Goal: Task Accomplishment & Management: Use online tool/utility

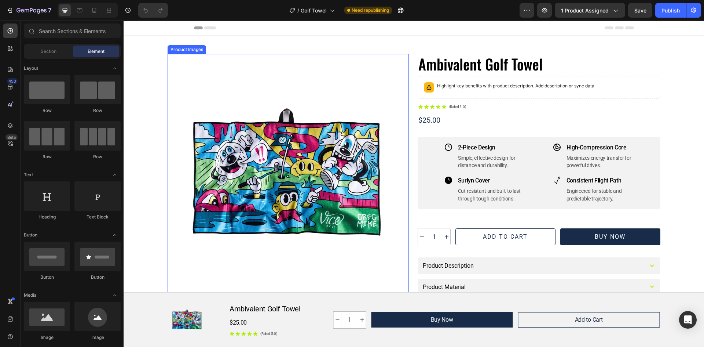
click at [300, 172] on div at bounding box center [288, 174] width 241 height 241
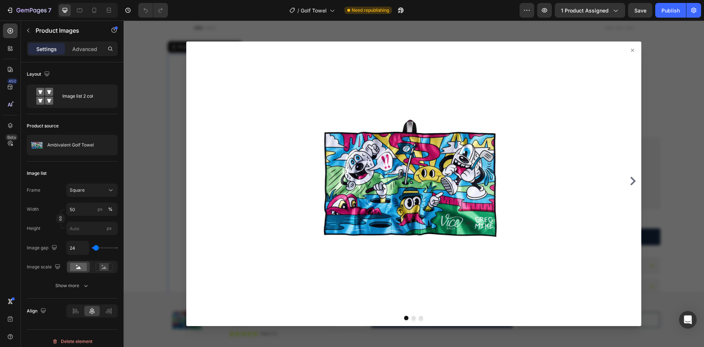
click at [630, 50] on icon at bounding box center [633, 50] width 6 height 6
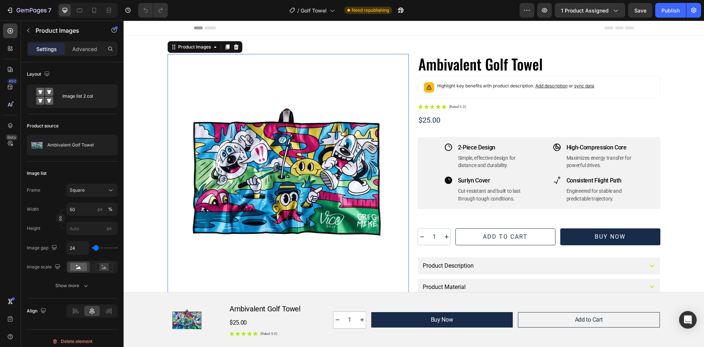
click at [309, 170] on div at bounding box center [288, 174] width 241 height 241
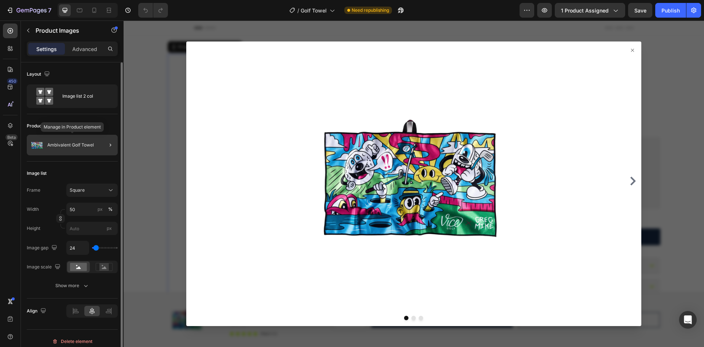
click at [61, 142] on p "Ambivalent Golf Towel" at bounding box center [70, 144] width 47 height 5
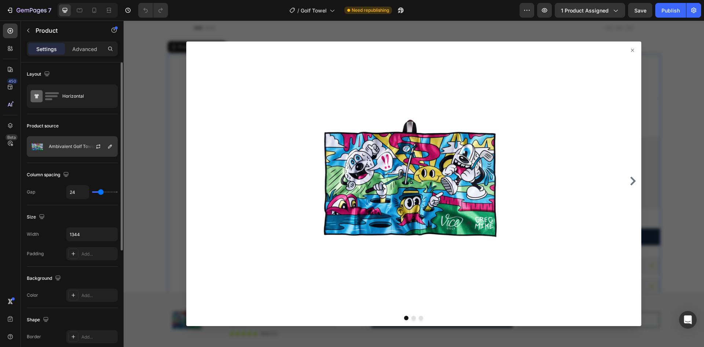
click at [69, 144] on p "Ambivalent Golf Towel" at bounding box center [72, 146] width 47 height 5
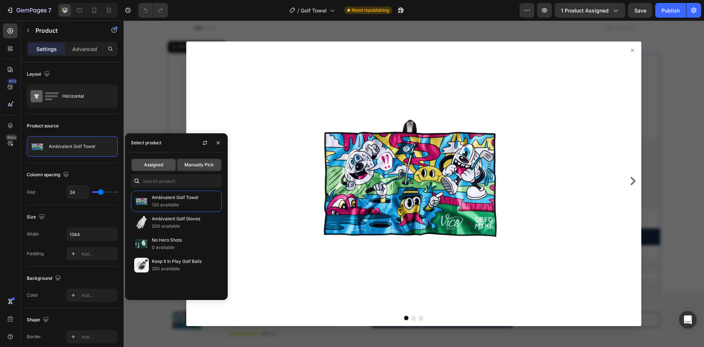
click at [165, 163] on div "Assigned" at bounding box center [154, 165] width 44 height 12
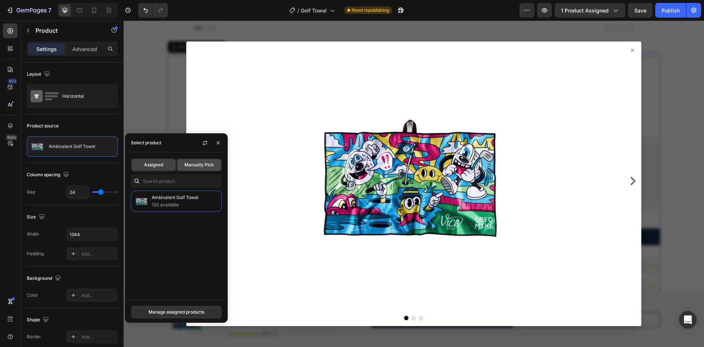
click at [198, 164] on span "Manually Pick" at bounding box center [199, 164] width 29 height 7
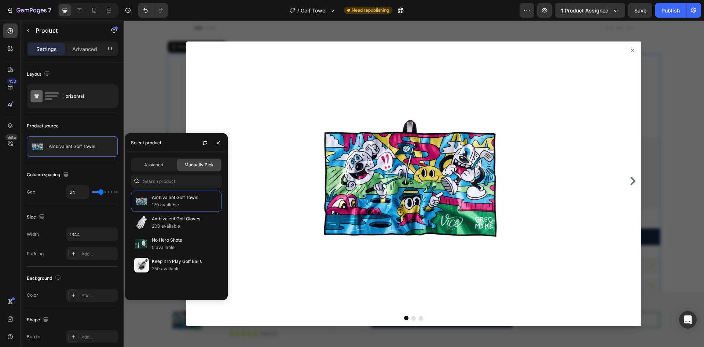
click at [631, 52] on icon at bounding box center [632, 50] width 3 height 3
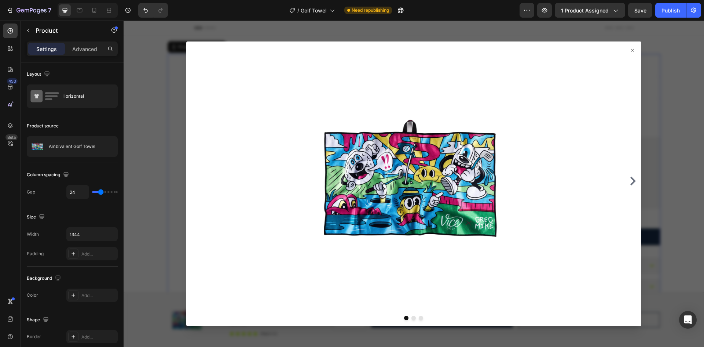
click at [630, 49] on icon at bounding box center [633, 50] width 6 height 6
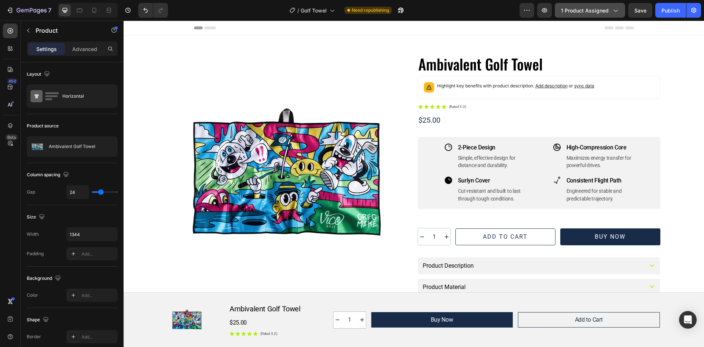
click at [611, 12] on div "1 product assigned" at bounding box center [590, 11] width 58 height 8
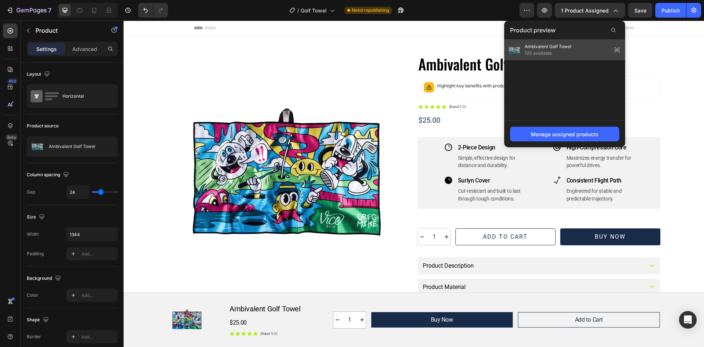
click at [525, 48] on div "Ambivalent Golf Towel 120 available" at bounding box center [539, 50] width 64 height 15
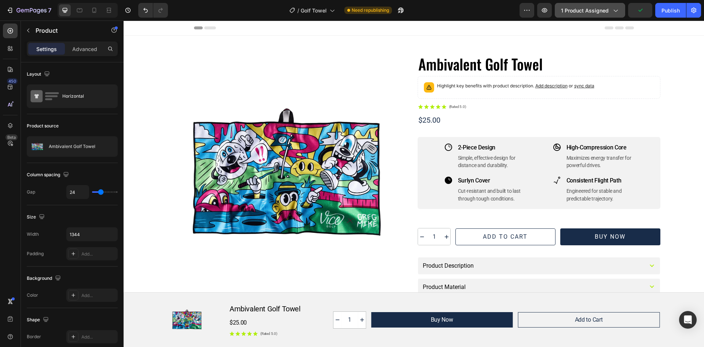
click at [603, 11] on span "1 product assigned" at bounding box center [585, 11] width 48 height 8
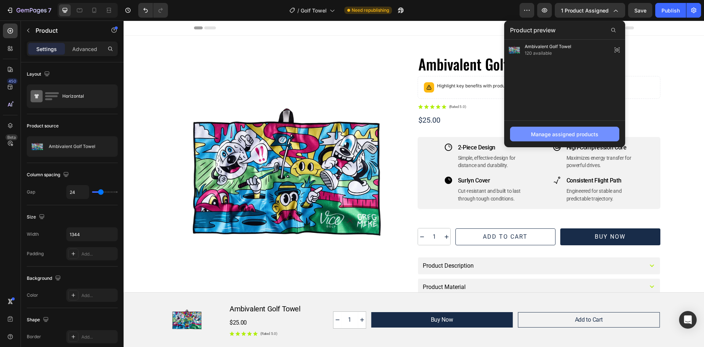
click at [569, 134] on div "Manage assigned products" at bounding box center [564, 134] width 67 height 8
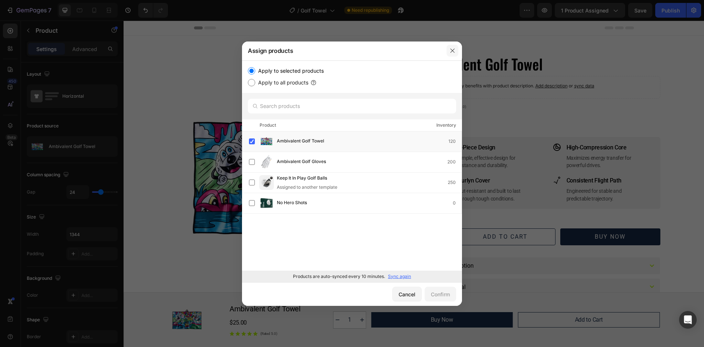
click at [449, 49] on button "button" at bounding box center [453, 51] width 12 height 12
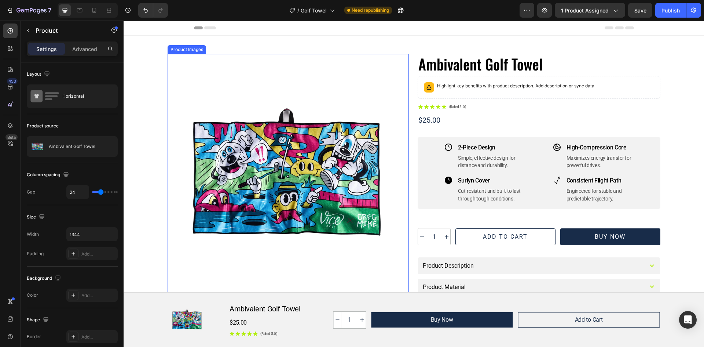
click at [302, 136] on div at bounding box center [288, 174] width 241 height 241
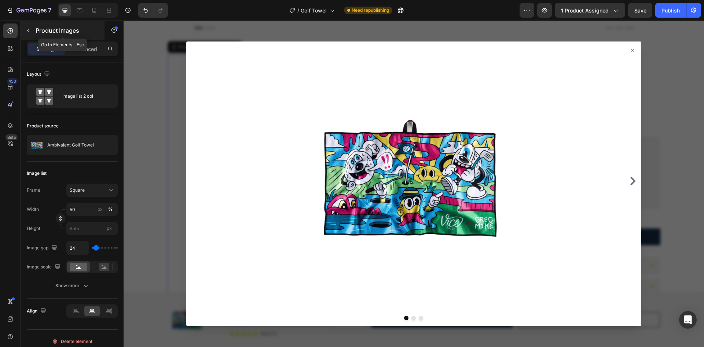
click at [29, 29] on icon "button" at bounding box center [28, 31] width 2 height 4
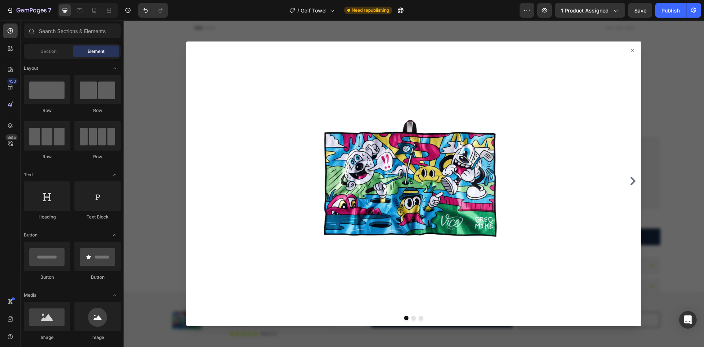
click at [630, 50] on icon at bounding box center [633, 50] width 6 height 6
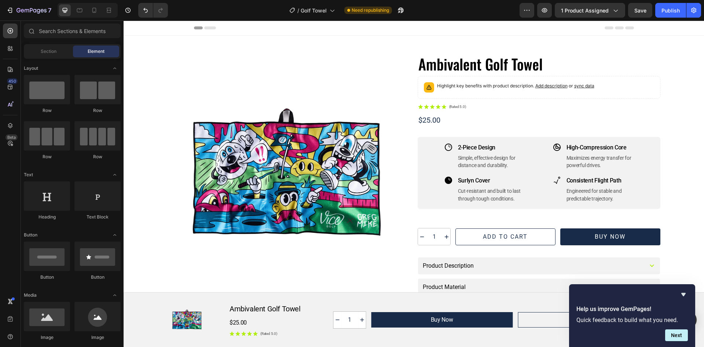
click at [208, 27] on icon at bounding box center [210, 27] width 12 height 3
click at [265, 186] on div at bounding box center [288, 174] width 241 height 241
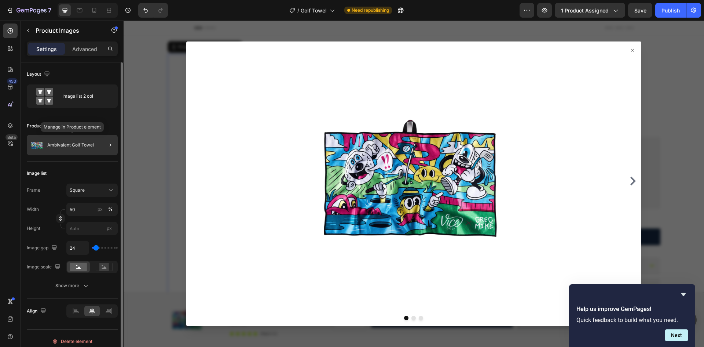
click at [48, 140] on div "Ambivalent Golf Towel" at bounding box center [72, 145] width 91 height 21
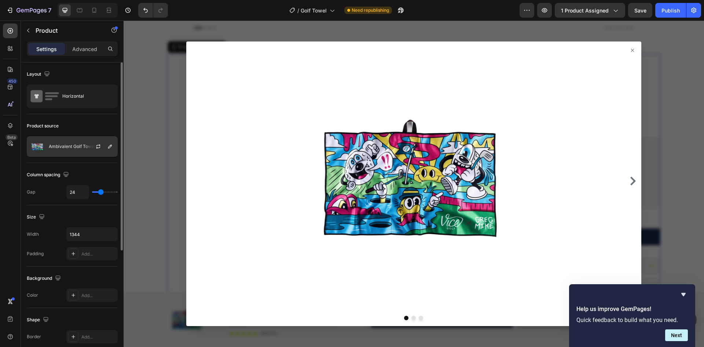
click at [70, 146] on p "Ambivalent Golf Towel" at bounding box center [72, 146] width 47 height 5
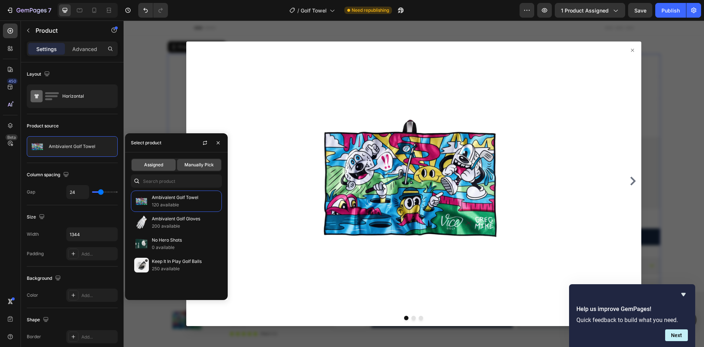
click at [150, 162] on span "Assigned" at bounding box center [153, 164] width 19 height 7
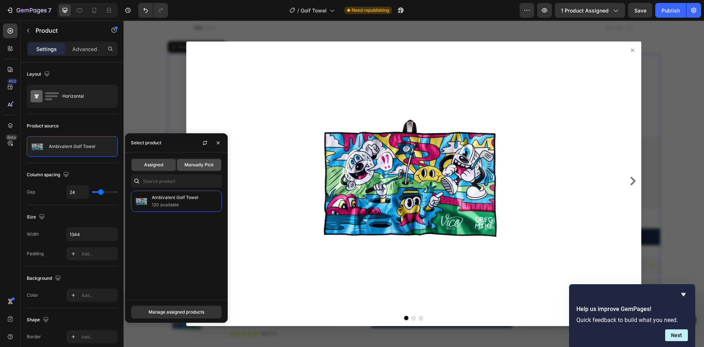
click at [196, 165] on span "Manually Pick" at bounding box center [199, 164] width 29 height 7
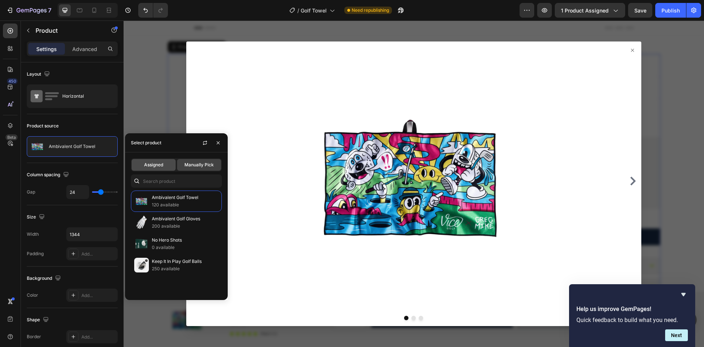
click at [168, 163] on div "Assigned" at bounding box center [154, 165] width 44 height 12
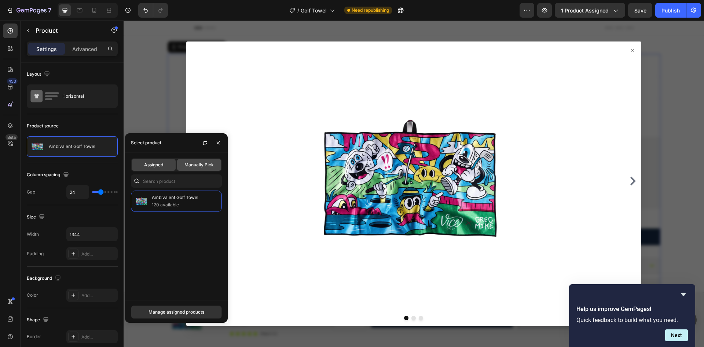
click at [209, 161] on span "Manually Pick" at bounding box center [199, 164] width 29 height 7
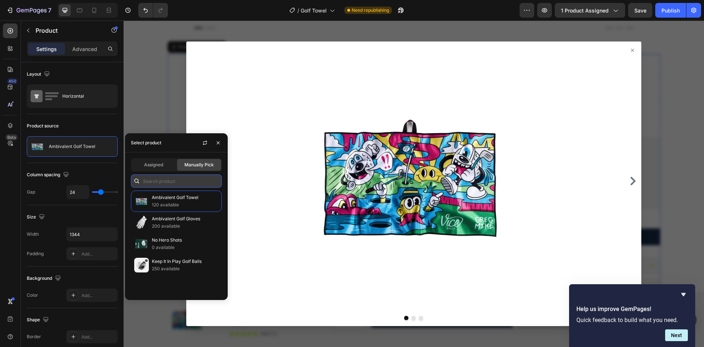
click at [176, 181] on input "text" at bounding box center [176, 180] width 91 height 13
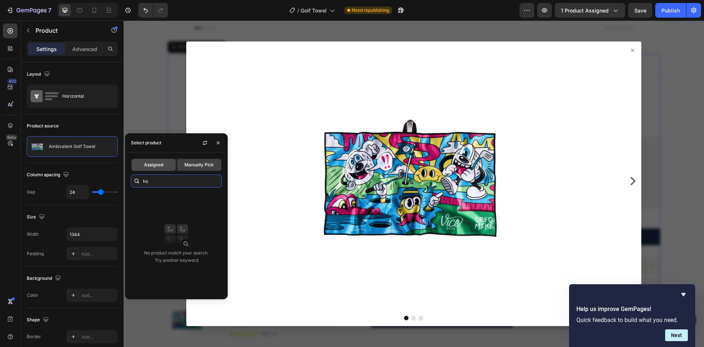
type input "h"
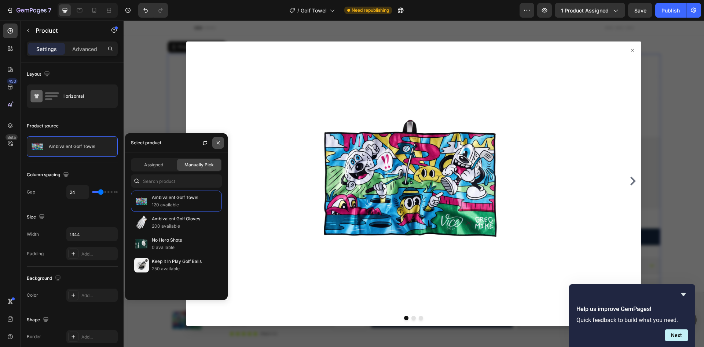
click at [216, 142] on icon "button" at bounding box center [218, 143] width 6 height 6
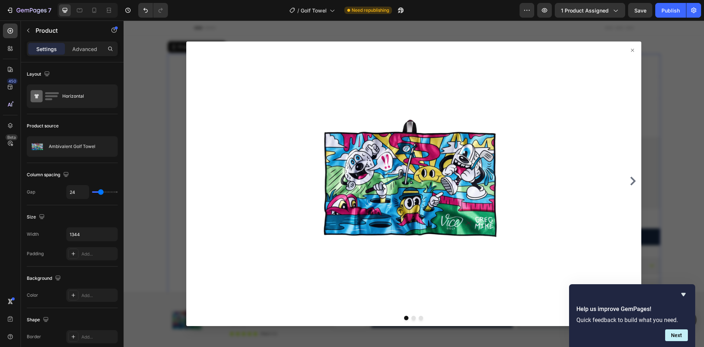
click at [631, 51] on icon at bounding box center [632, 50] width 3 height 3
click at [630, 50] on icon at bounding box center [633, 50] width 6 height 6
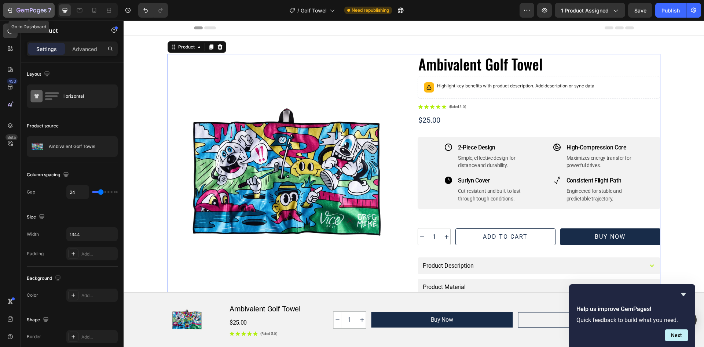
click at [30, 9] on icon "button" at bounding box center [31, 10] width 3 height 4
